Goal: Information Seeking & Learning: Learn about a topic

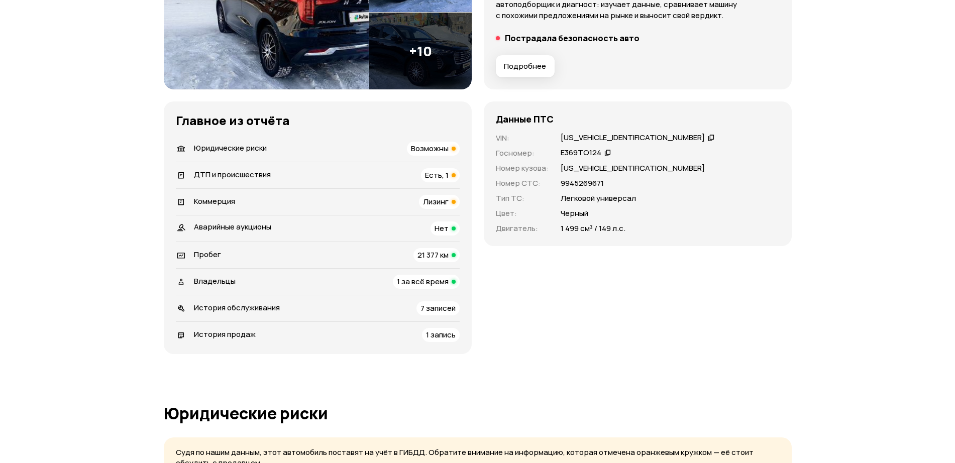
scroll to position [251, 0]
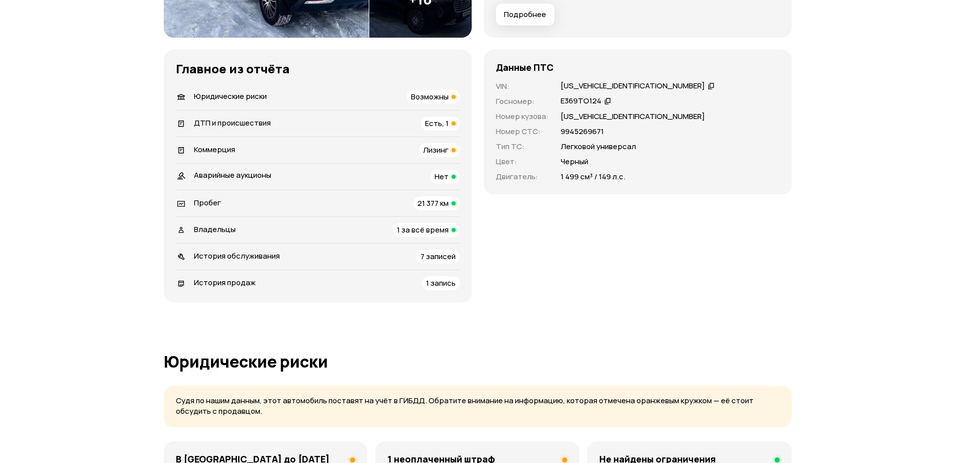
click at [306, 97] on div "Юридические риски Возможны" at bounding box center [318, 97] width 284 height 14
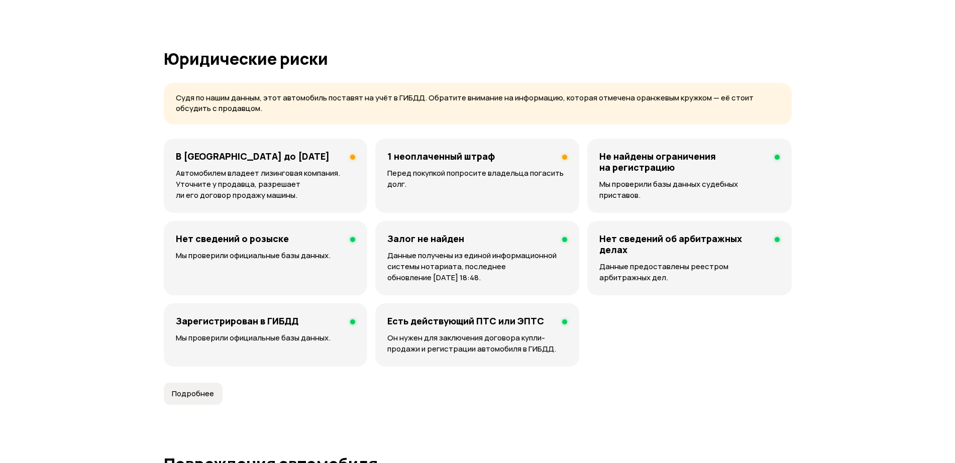
scroll to position [604, 0]
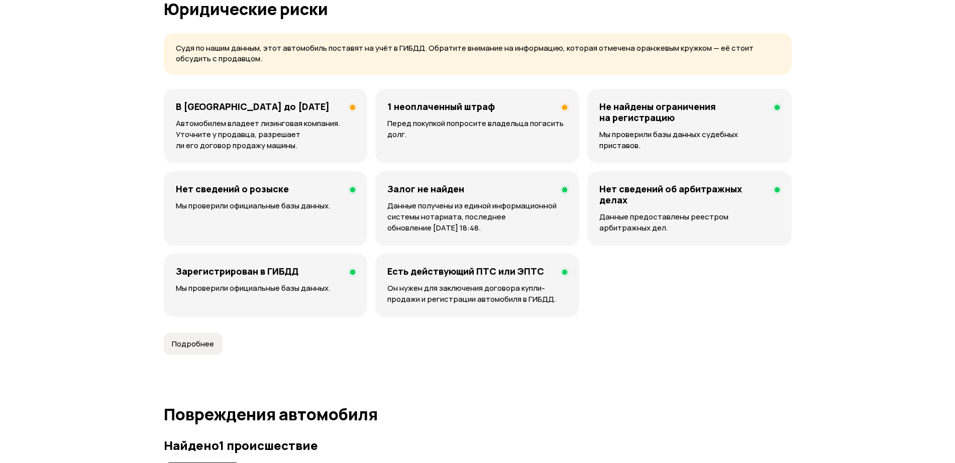
click at [432, 147] on div "1 неоплаченный штраф Перед покупкой попросите владельца погасить долг." at bounding box center [477, 126] width 204 height 74
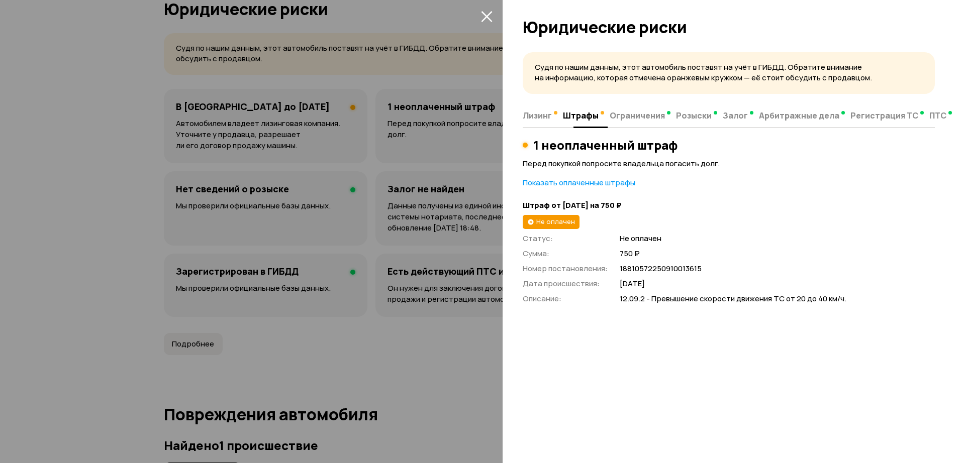
click at [636, 121] on span "Ограничения" at bounding box center [637, 116] width 55 height 10
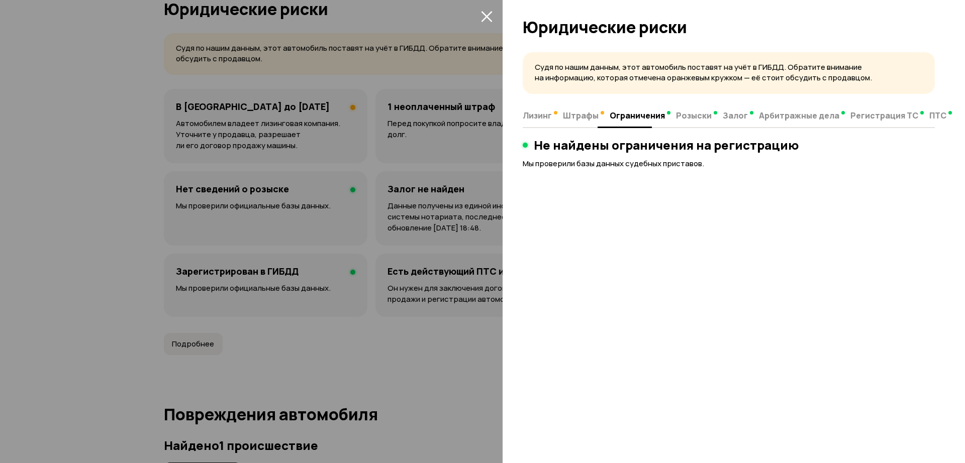
click at [568, 117] on span "Штрафы" at bounding box center [581, 116] width 36 height 10
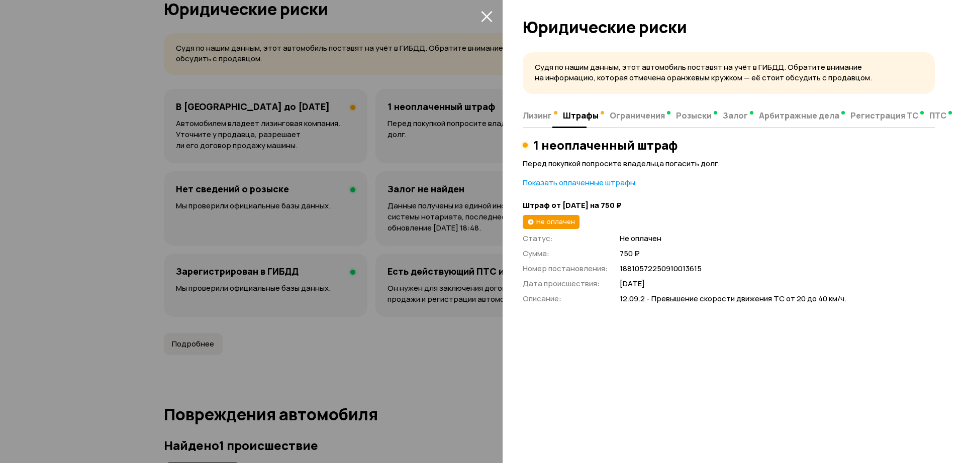
click at [534, 117] on span "Лизинг" at bounding box center [537, 116] width 29 height 10
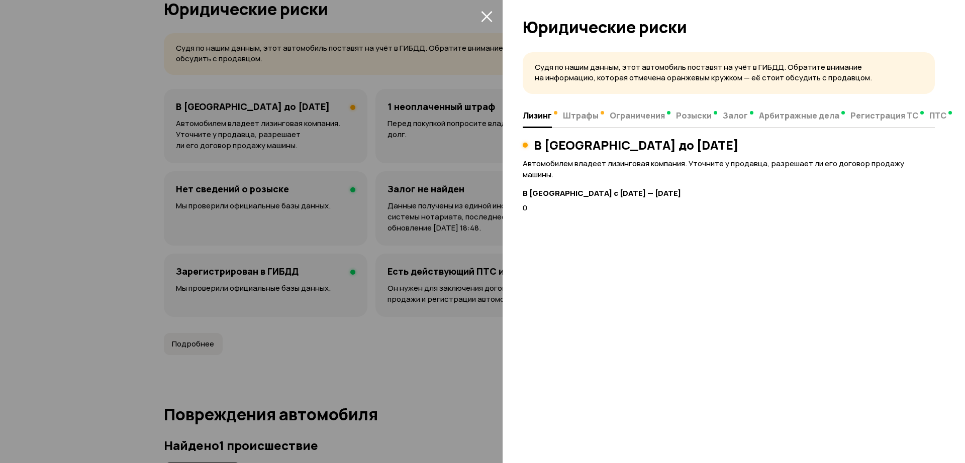
click at [626, 263] on div "Судя по нашим данным, этот автомобиль поставят на учёт в ГИБДД. Обратите вниман…" at bounding box center [734, 254] width 462 height 417
click at [486, 18] on icon "закрыть" at bounding box center [486, 16] width 11 height 11
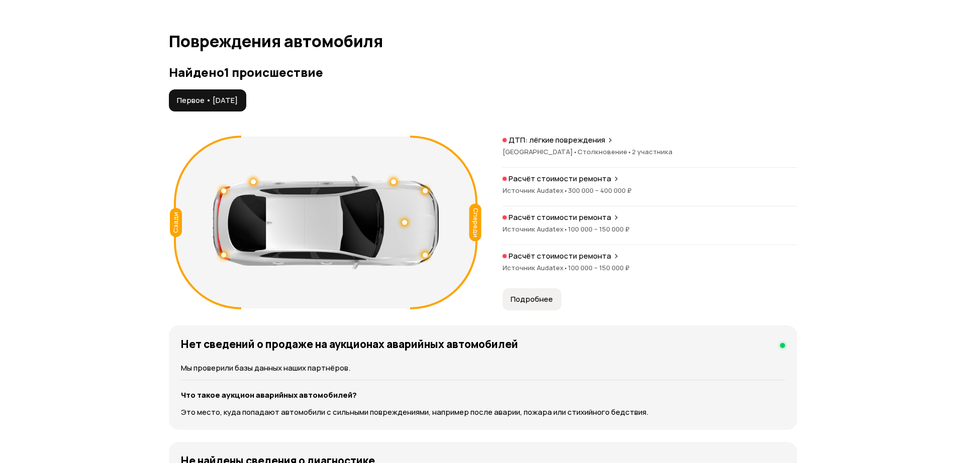
scroll to position [981, 0]
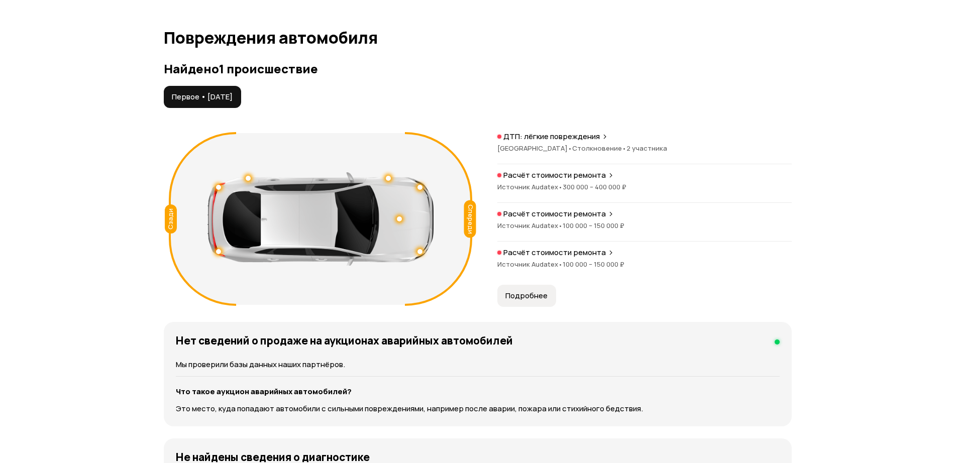
click at [604, 186] on span "300 000 – 400 000 ₽" at bounding box center [595, 186] width 64 height 9
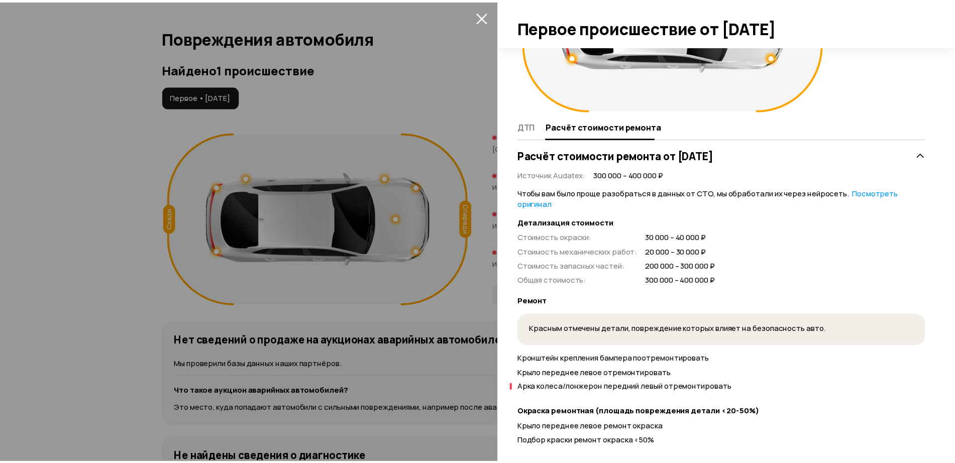
scroll to position [251, 0]
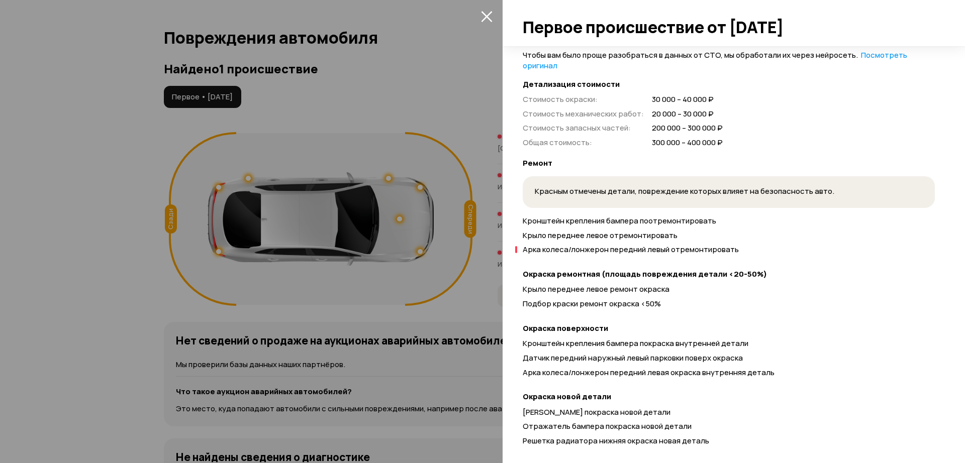
click at [56, 241] on div at bounding box center [482, 231] width 965 height 463
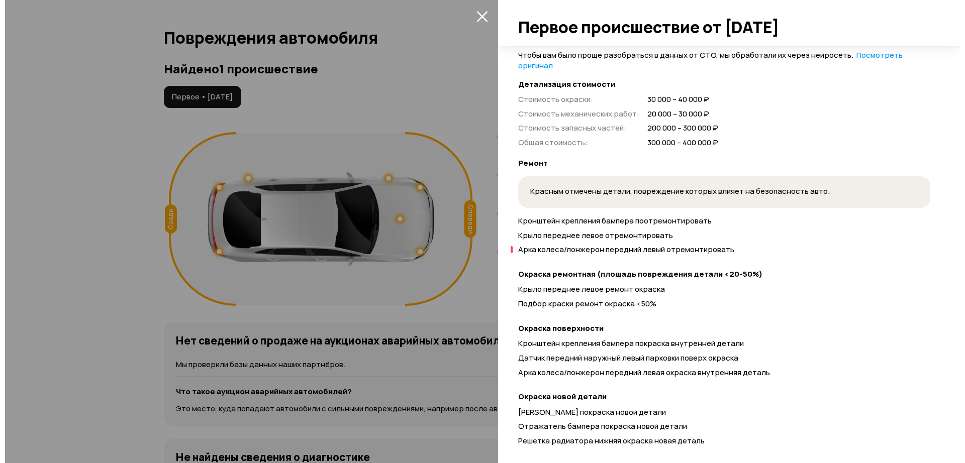
scroll to position [69, 0]
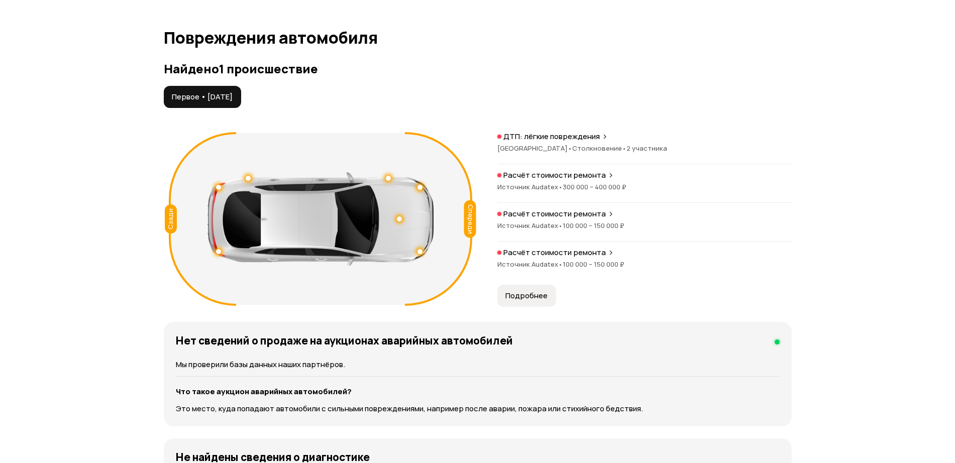
click at [546, 224] on span "Источник Audatex •" at bounding box center [530, 225] width 65 height 9
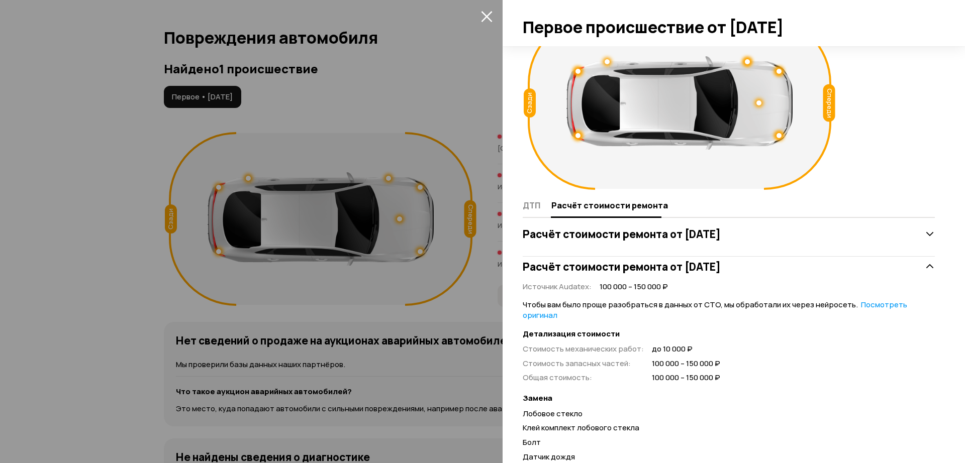
scroll to position [0, 0]
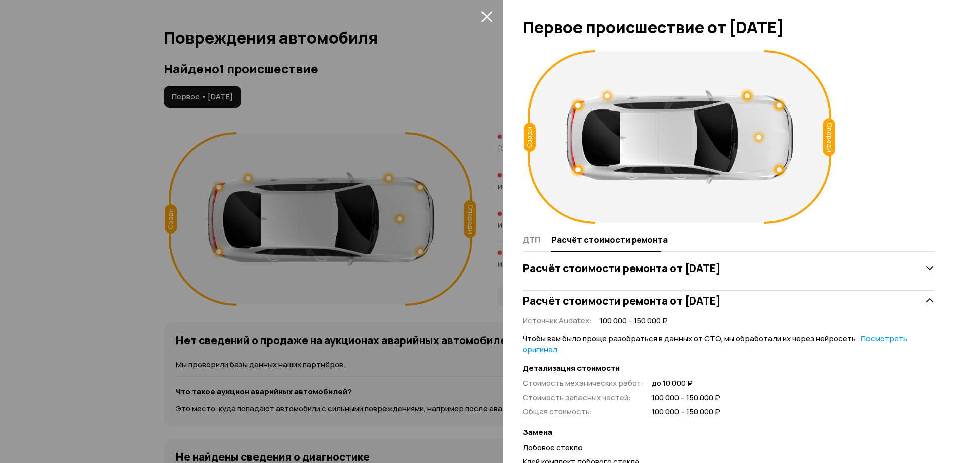
click at [70, 185] on div at bounding box center [482, 231] width 965 height 463
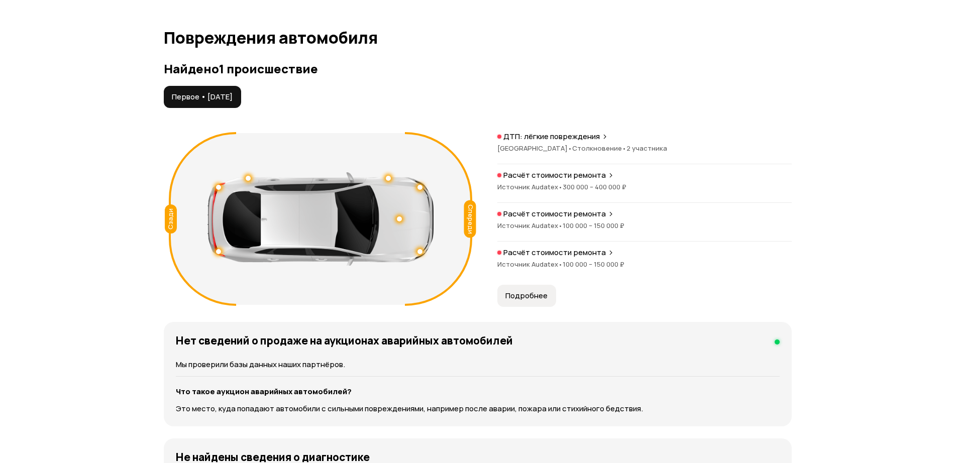
click at [537, 254] on p "Расчёт стоимости ремонта" at bounding box center [555, 253] width 103 height 10
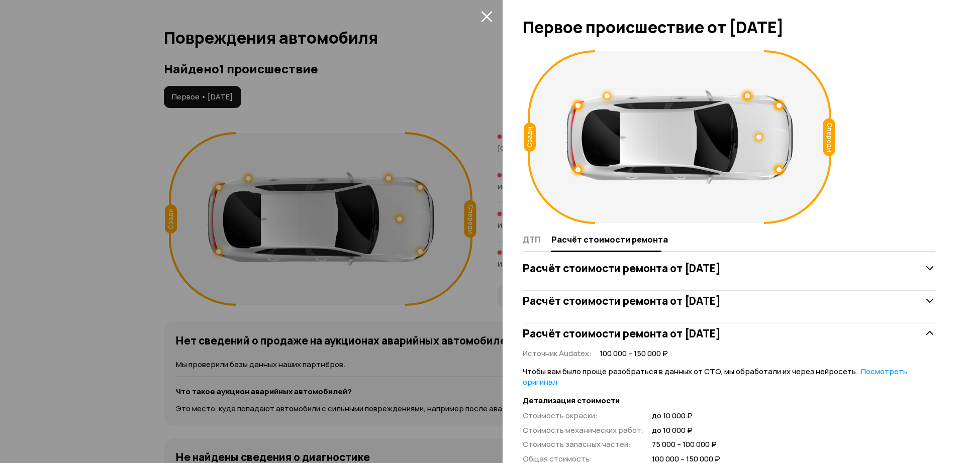
click at [484, 18] on icon "закрыть" at bounding box center [486, 16] width 11 height 11
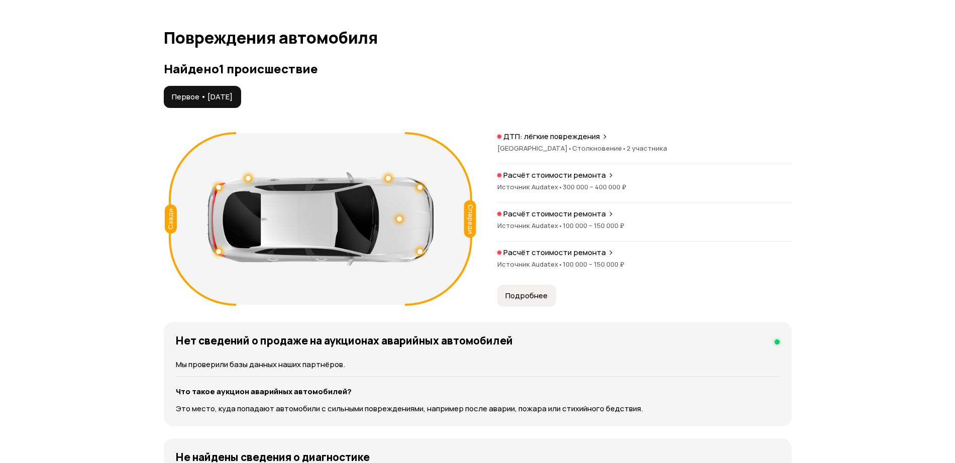
click at [540, 287] on button "Подробнее" at bounding box center [527, 296] width 59 height 22
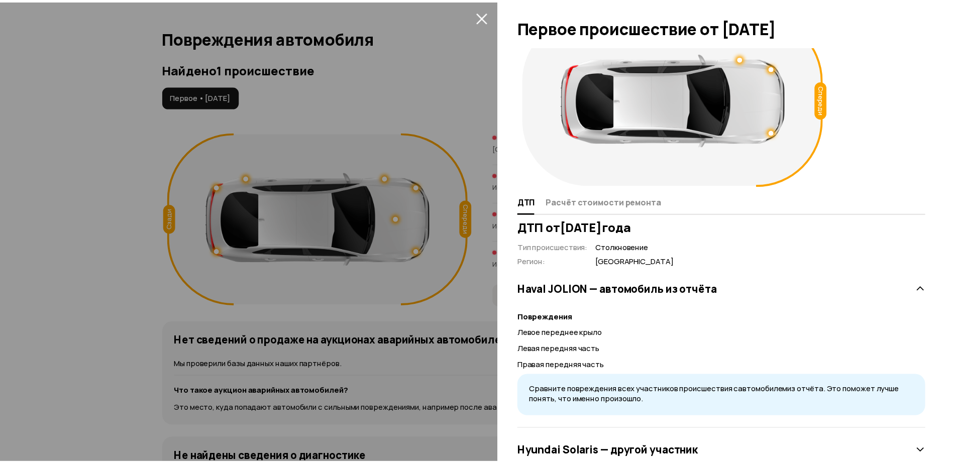
scroll to position [69, 0]
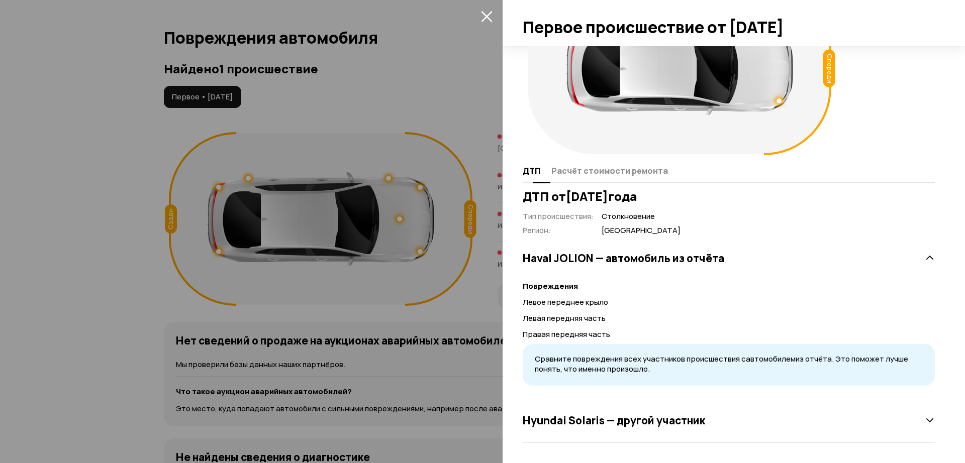
click at [598, 168] on span "Расчёт стоимости ремонта" at bounding box center [609, 171] width 117 height 10
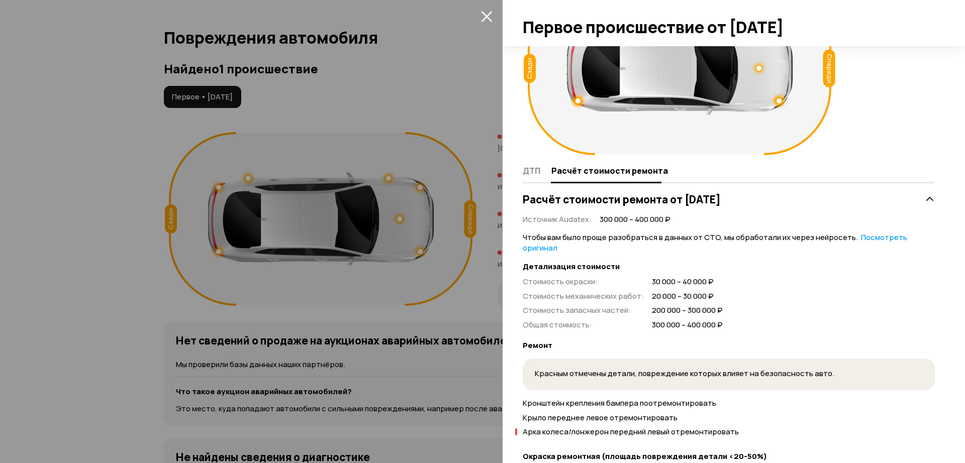
click at [520, 168] on div "Спереди Сзади ДТП Расчёт стоимости ремонта Расчёт стоимости ремонта от [DATE] И…" at bounding box center [734, 254] width 462 height 417
click at [528, 156] on div "Спереди Сзади" at bounding box center [680, 68] width 314 height 182
click at [531, 166] on span "ДТП" at bounding box center [532, 171] width 18 height 10
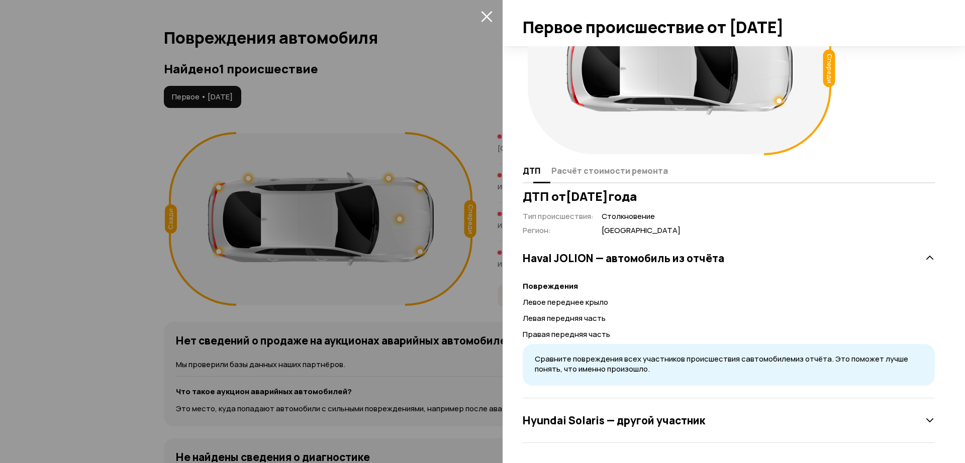
click at [557, 170] on span "Расчёт стоимости ремонта" at bounding box center [609, 171] width 117 height 10
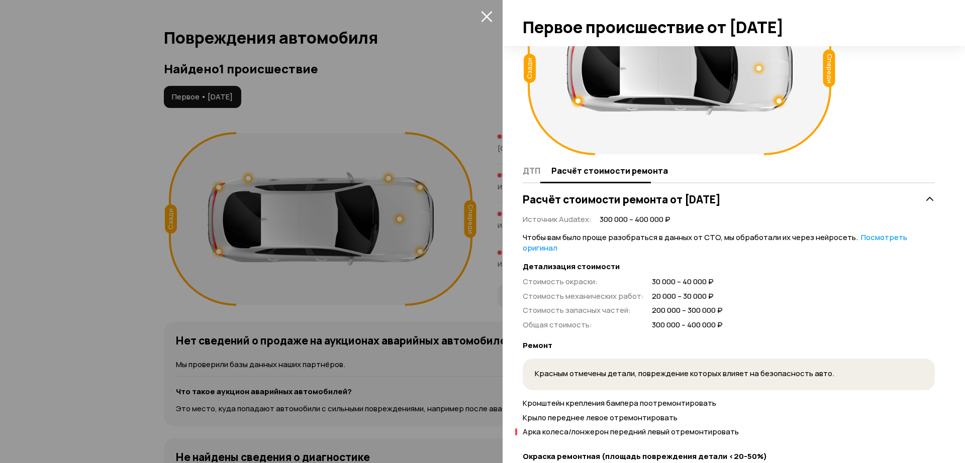
click at [530, 166] on span "ДТП" at bounding box center [532, 171] width 18 height 10
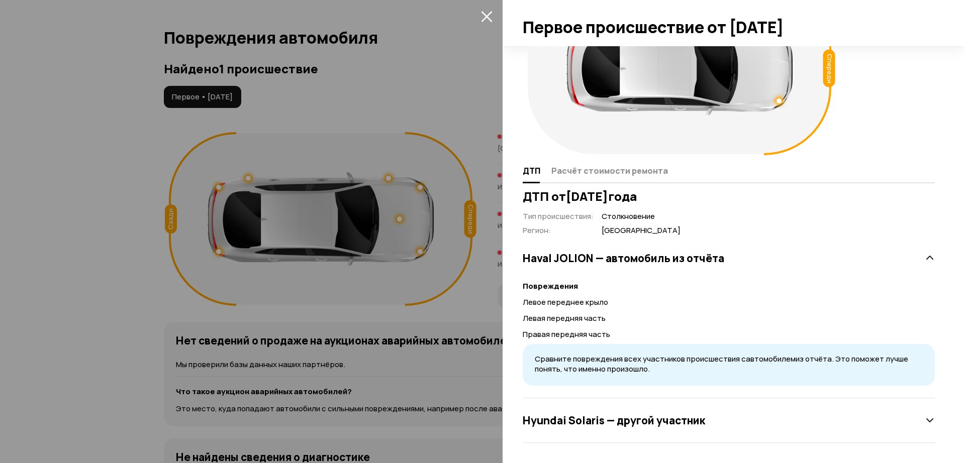
click at [53, 163] on div at bounding box center [482, 231] width 965 height 463
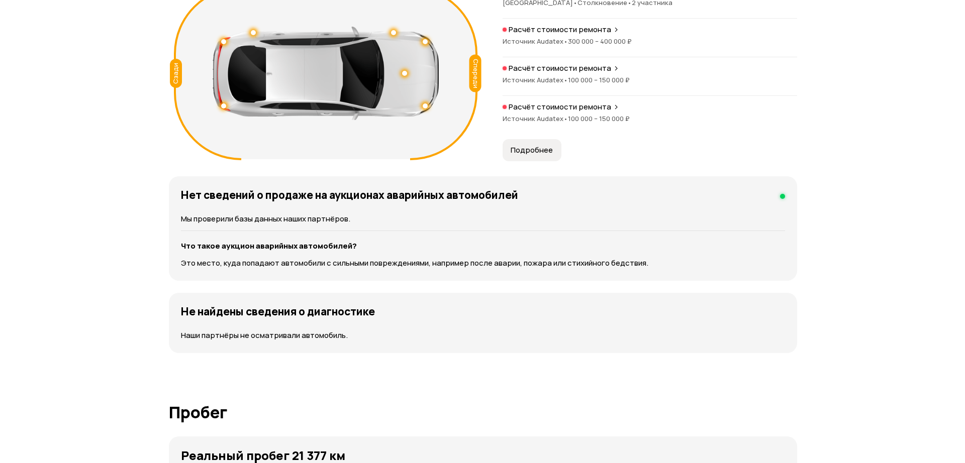
scroll to position [981, 0]
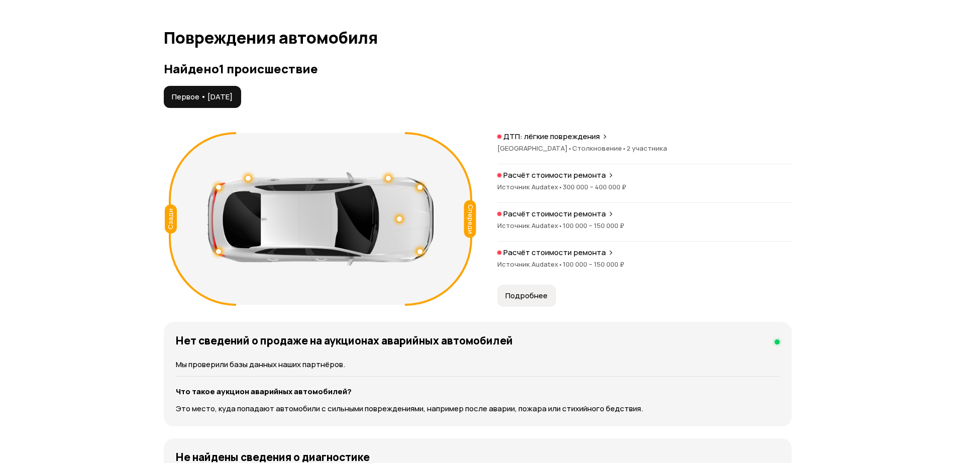
click at [530, 287] on button "Подробнее" at bounding box center [527, 296] width 59 height 22
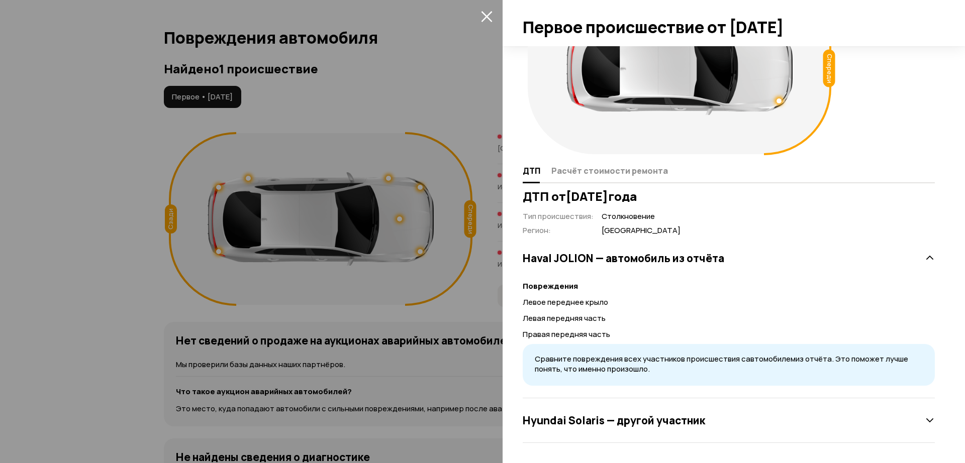
scroll to position [0, 0]
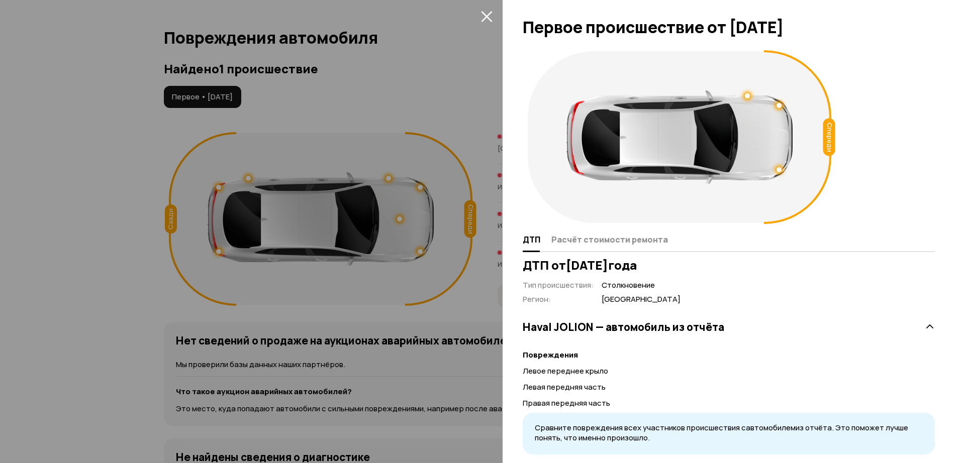
click at [632, 256] on div "Спереди ДТП Расчёт стоимости ремонта ДТП от [DATE] Тип происшествия : Столкнове…" at bounding box center [734, 254] width 462 height 417
click at [631, 246] on button "Расчёт стоимости ремонта" at bounding box center [608, 240] width 120 height 20
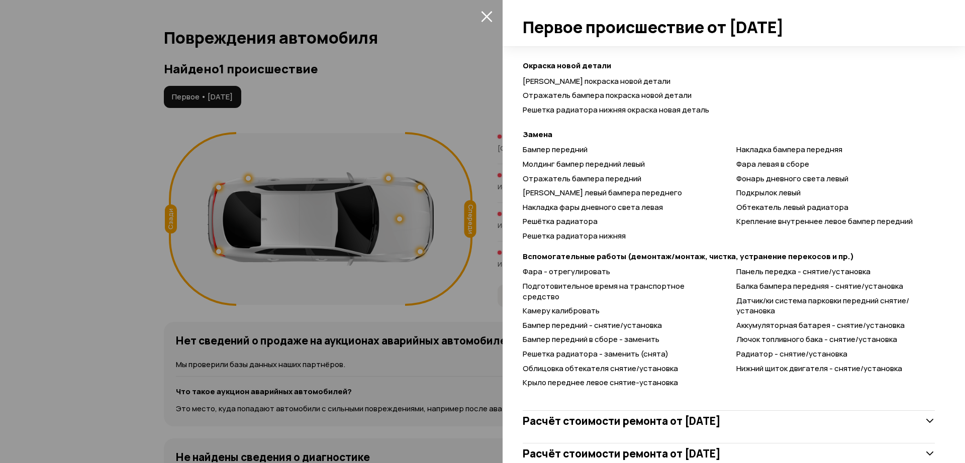
scroll to position [607, 0]
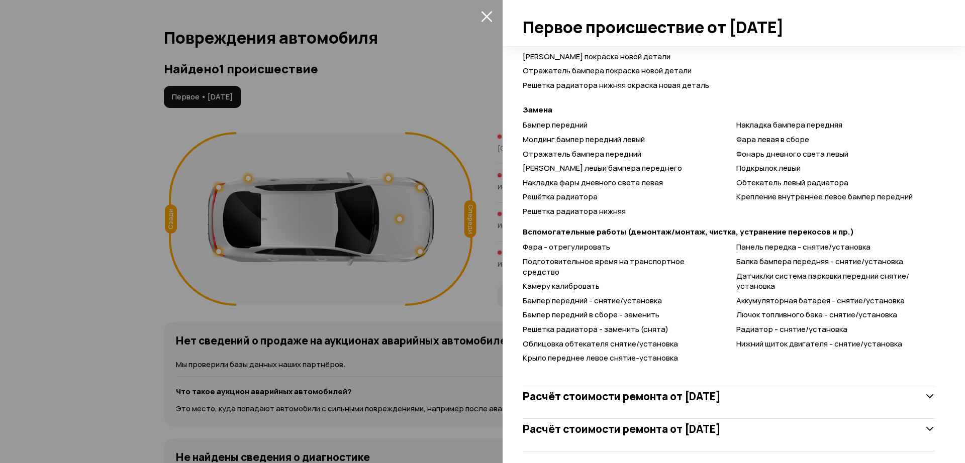
click at [911, 386] on div "Расчёт стоимости ремонта от [DATE]" at bounding box center [729, 396] width 412 height 20
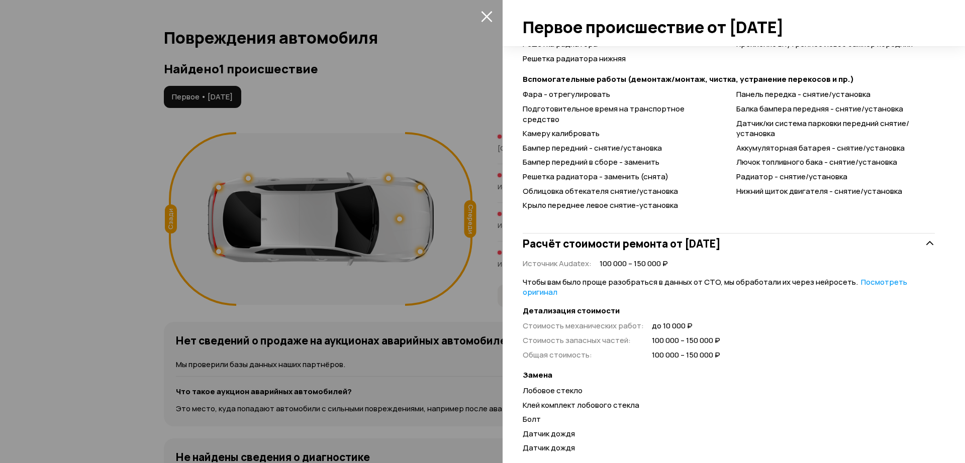
scroll to position [875, 0]
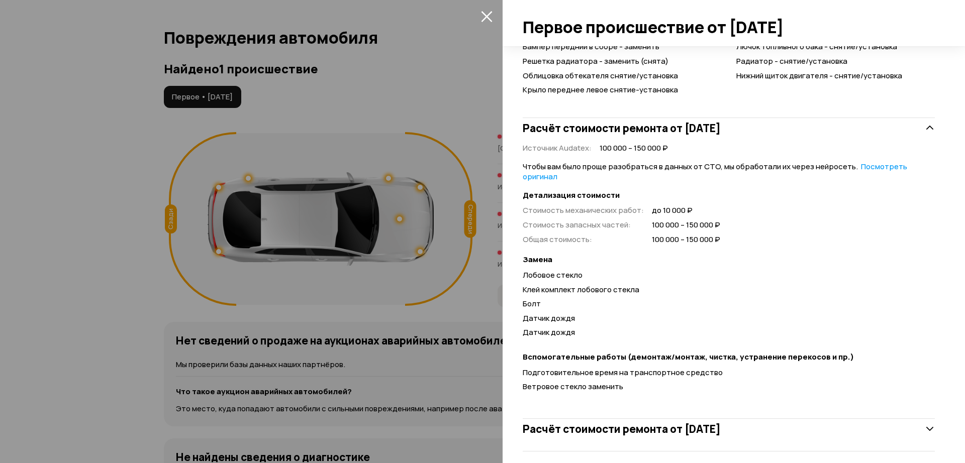
click at [913, 419] on div "Расчёт стоимости ремонта от [DATE]" at bounding box center [729, 429] width 412 height 20
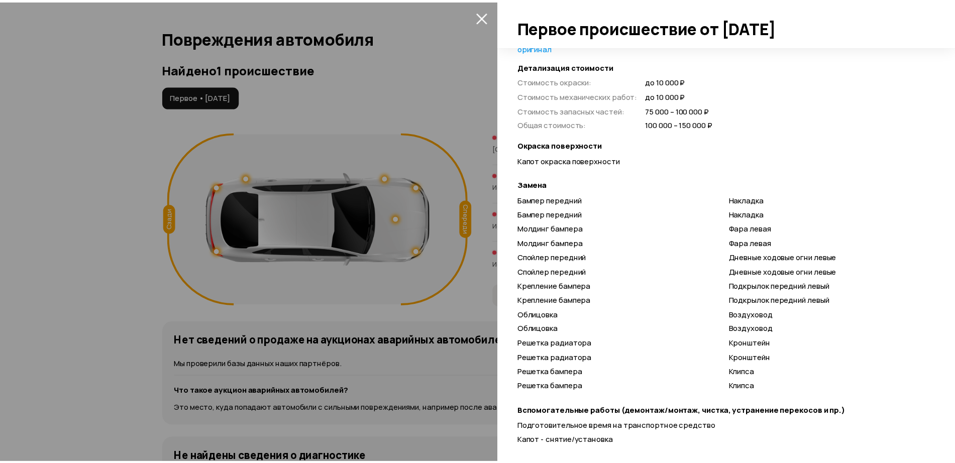
scroll to position [1328, 0]
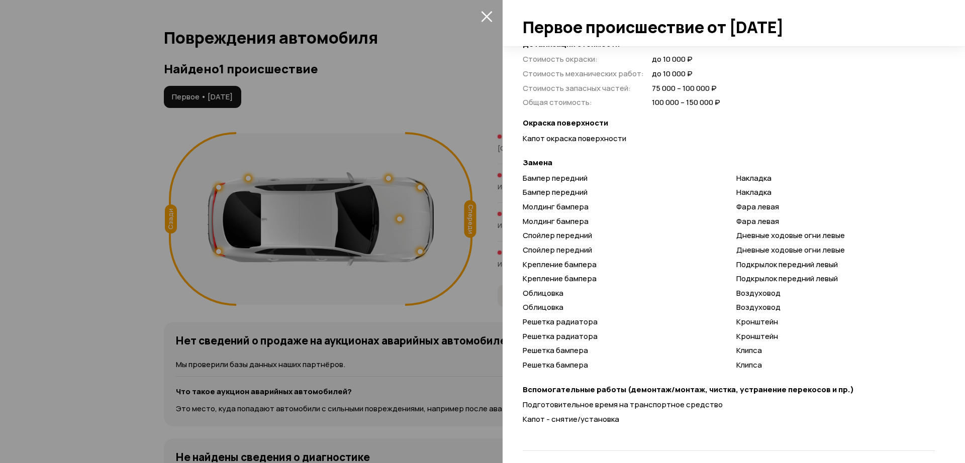
click at [483, 17] on icon "закрыть" at bounding box center [487, 17] width 12 height 12
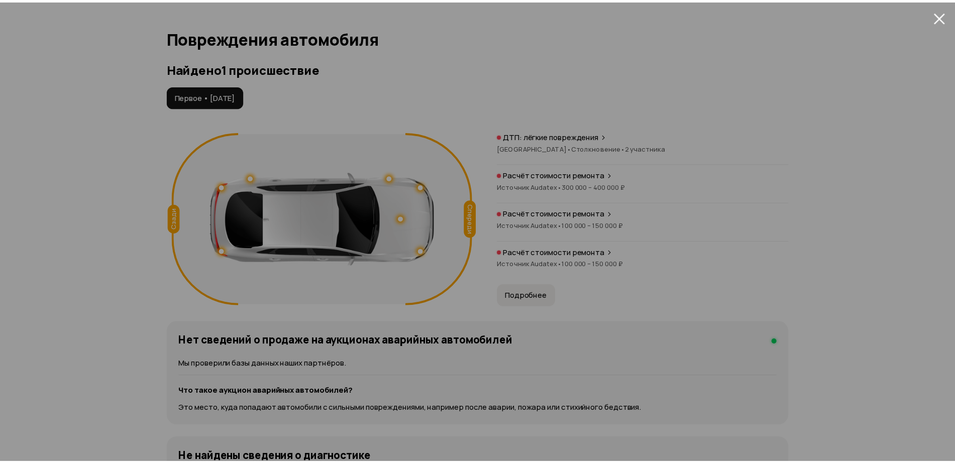
scroll to position [69, 0]
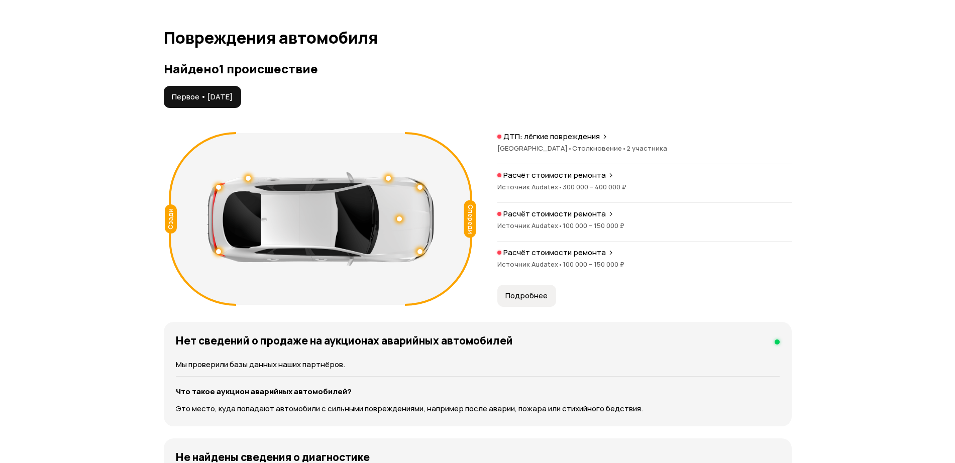
drag, startPoint x: 948, startPoint y: 165, endPoint x: 947, endPoint y: 158, distance: 6.6
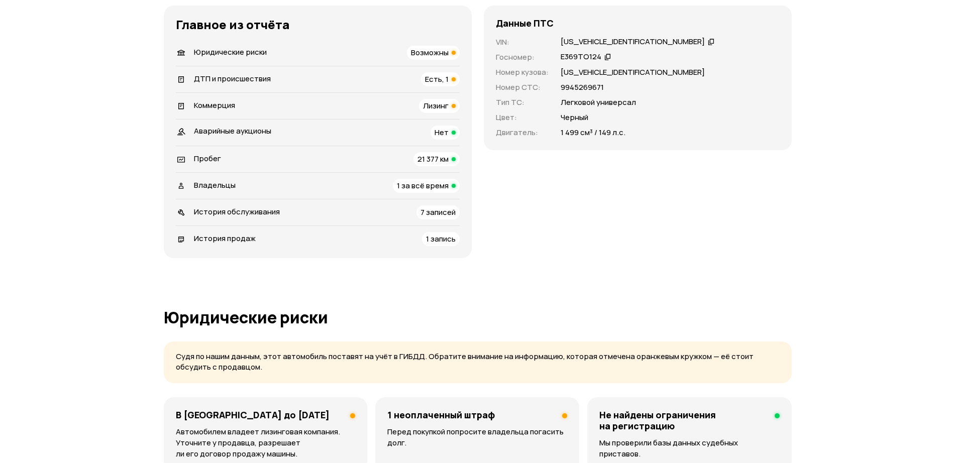
scroll to position [610, 0]
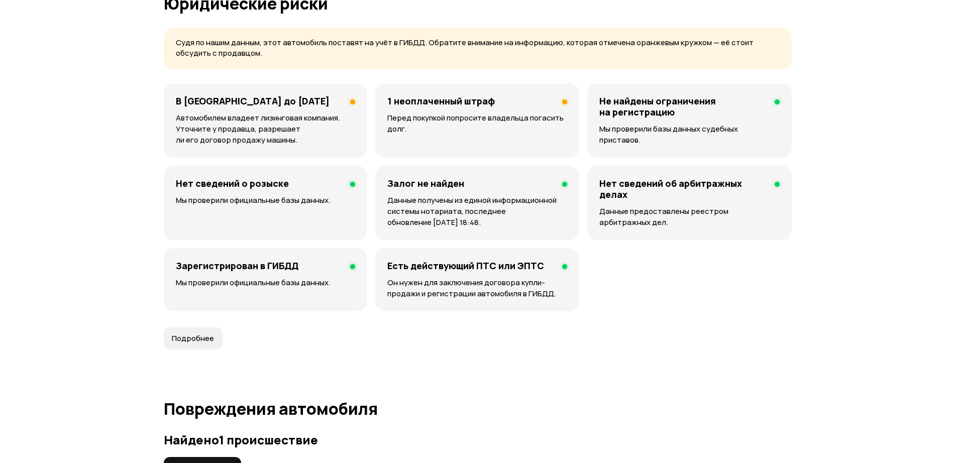
click at [635, 120] on div "Не найдены ограничения на регистрацию Мы проверили базы данных судебных пристав…" at bounding box center [690, 120] width 204 height 74
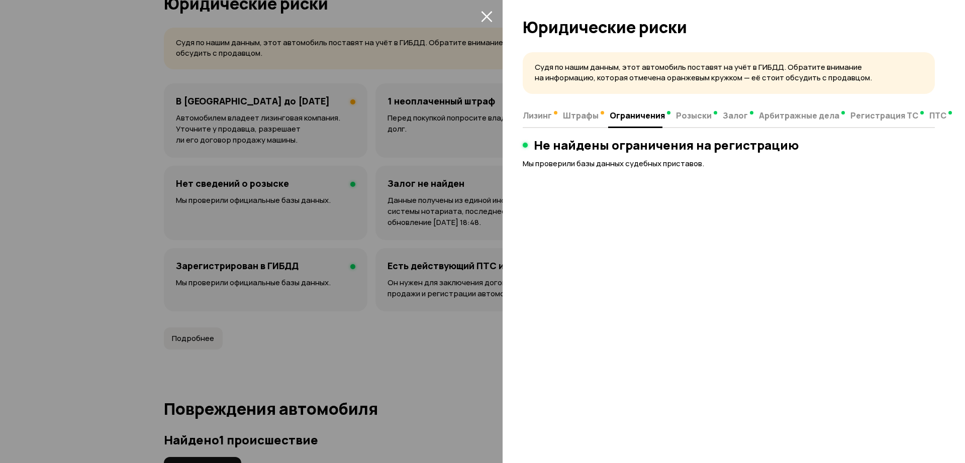
drag, startPoint x: 486, startPoint y: 11, endPoint x: 485, endPoint y: 62, distance: 51.3
click at [486, 11] on icon "закрыть" at bounding box center [487, 17] width 12 height 12
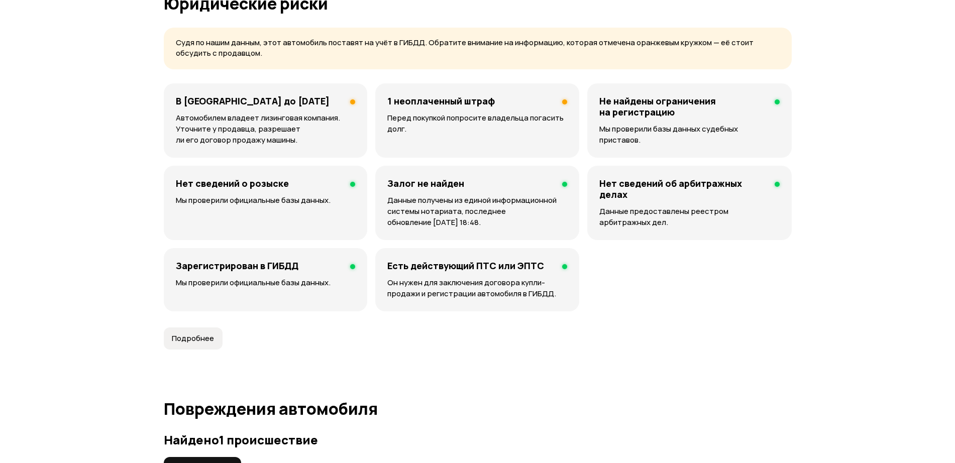
click at [485, 130] on p "Перед покупкой попросите владельца погасить долг." at bounding box center [477, 124] width 180 height 22
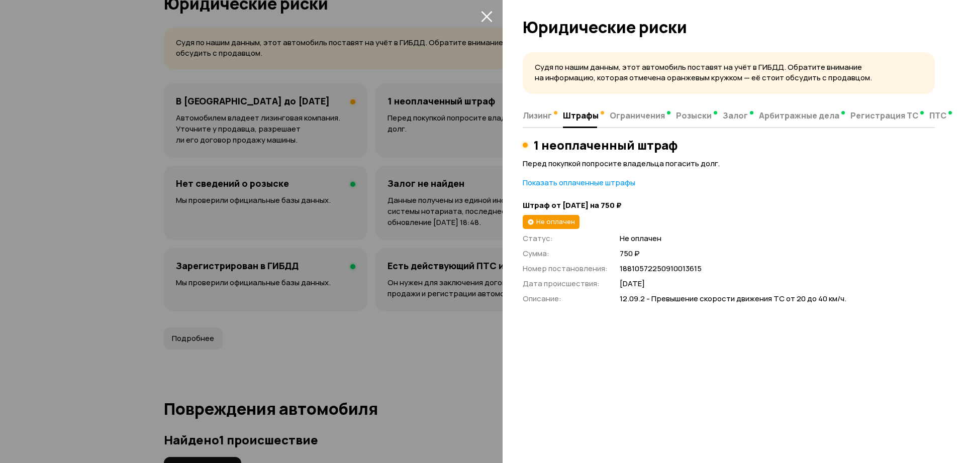
drag, startPoint x: 485, startPoint y: 15, endPoint x: 491, endPoint y: 23, distance: 9.1
click at [486, 16] on icon "закрыть" at bounding box center [486, 16] width 11 height 11
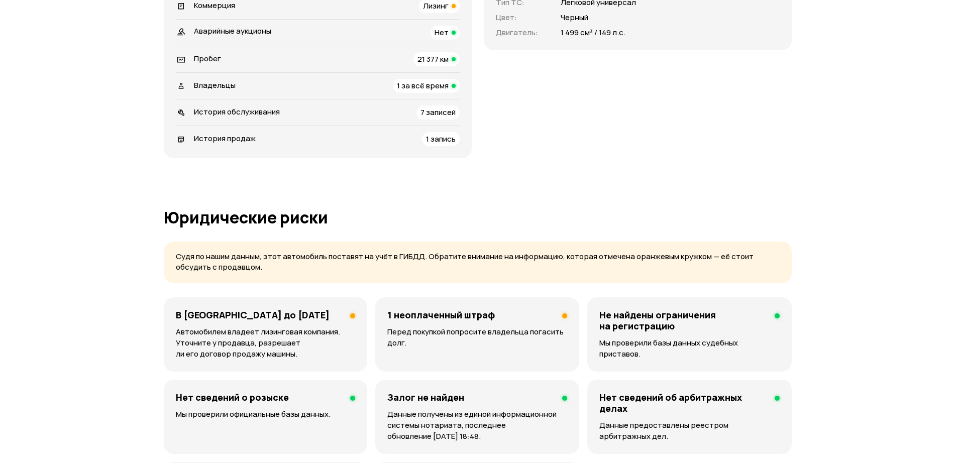
scroll to position [503, 0]
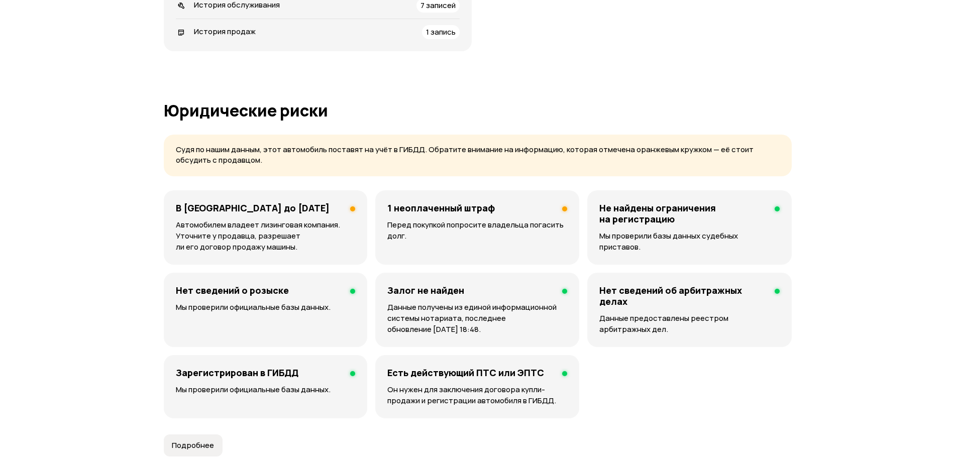
click at [444, 230] on p "Перед покупкой попросите владельца погасить долг." at bounding box center [477, 231] width 180 height 22
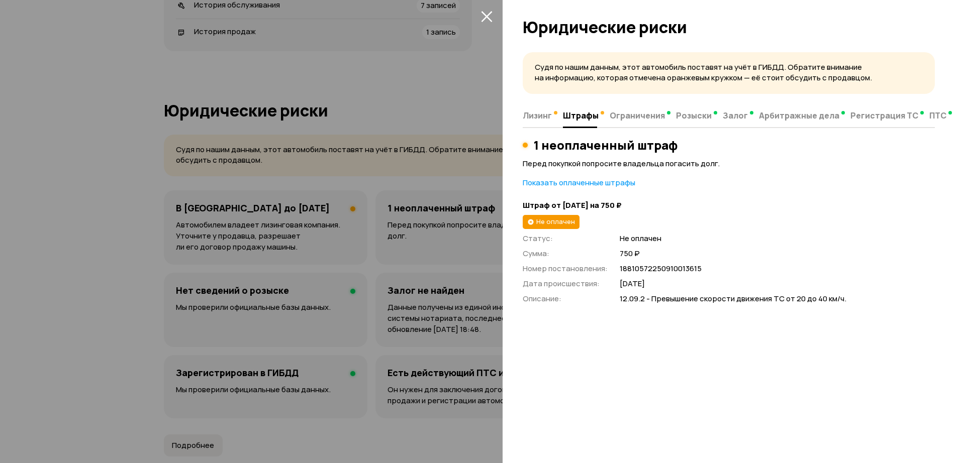
click at [487, 20] on icon "закрыть" at bounding box center [487, 17] width 12 height 12
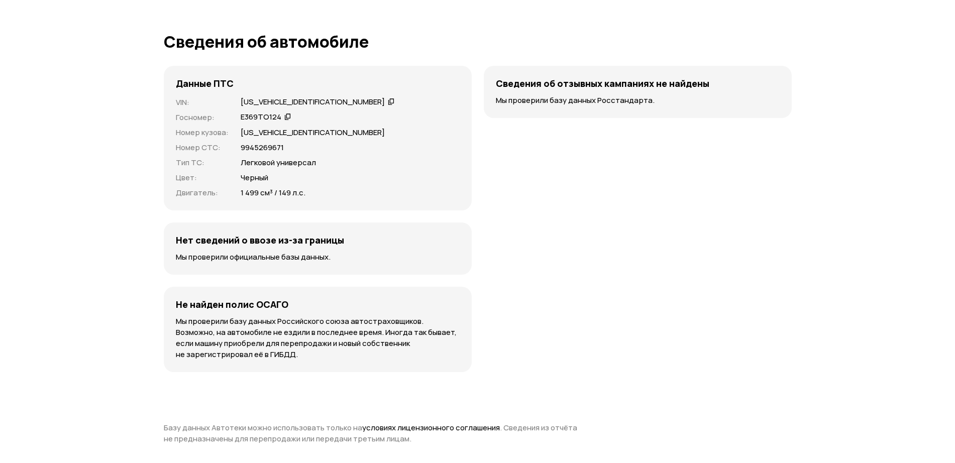
scroll to position [0, 0]
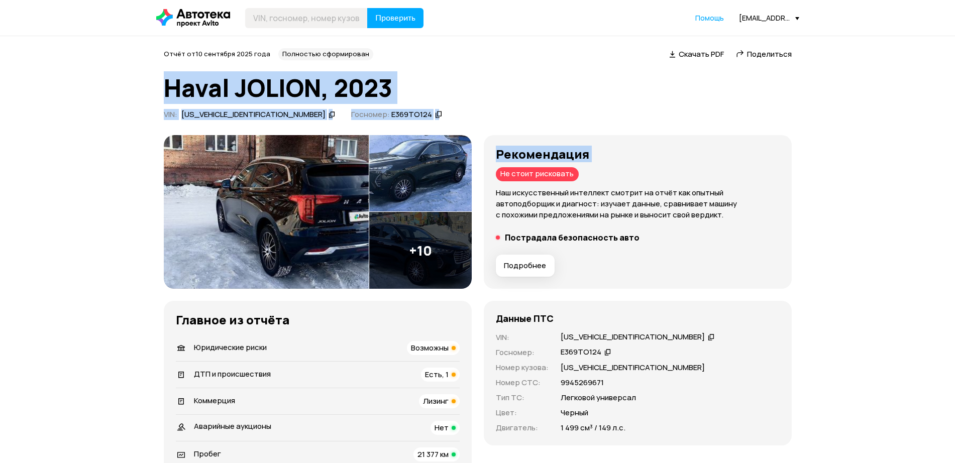
drag, startPoint x: 948, startPoint y: 44, endPoint x: 952, endPoint y: 63, distance: 20.0
